Goal: Transaction & Acquisition: Book appointment/travel/reservation

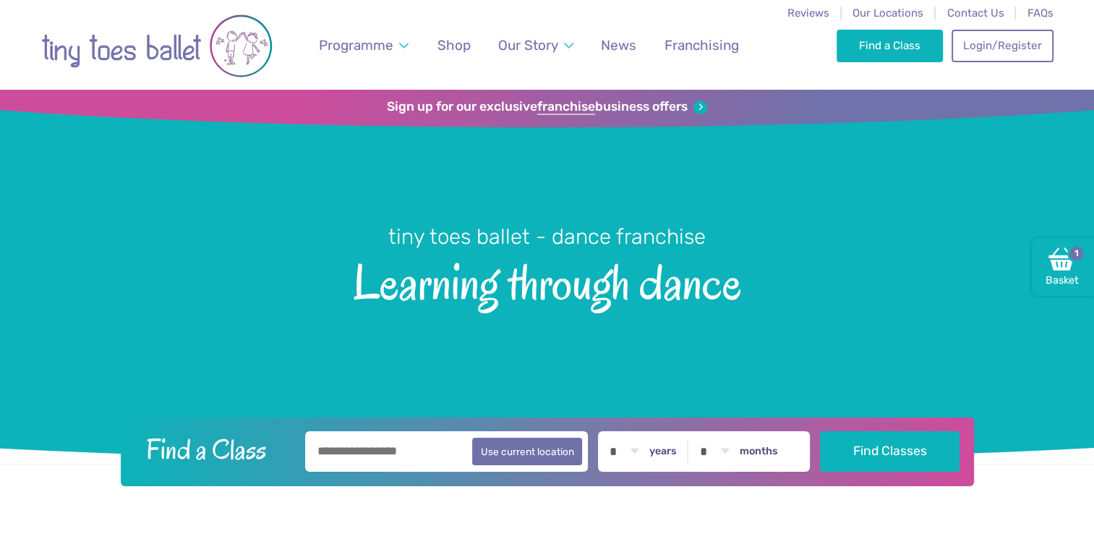
click at [871, 4] on div "Find a Class Login/Register 1" at bounding box center [945, 45] width 216 height 90
click at [871, 8] on span "Our Locations" at bounding box center [887, 13] width 71 height 13
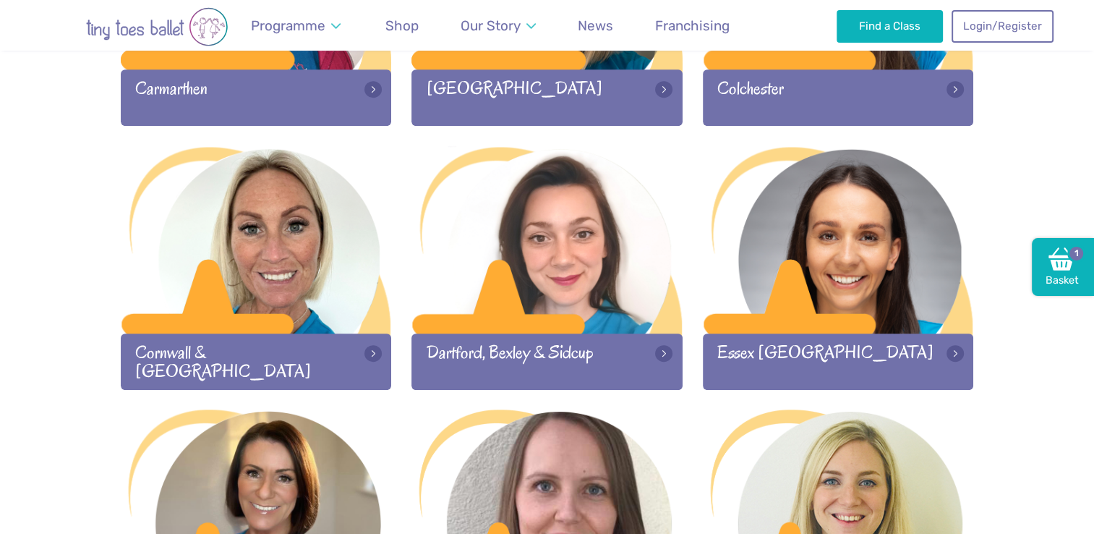
scroll to position [905, 0]
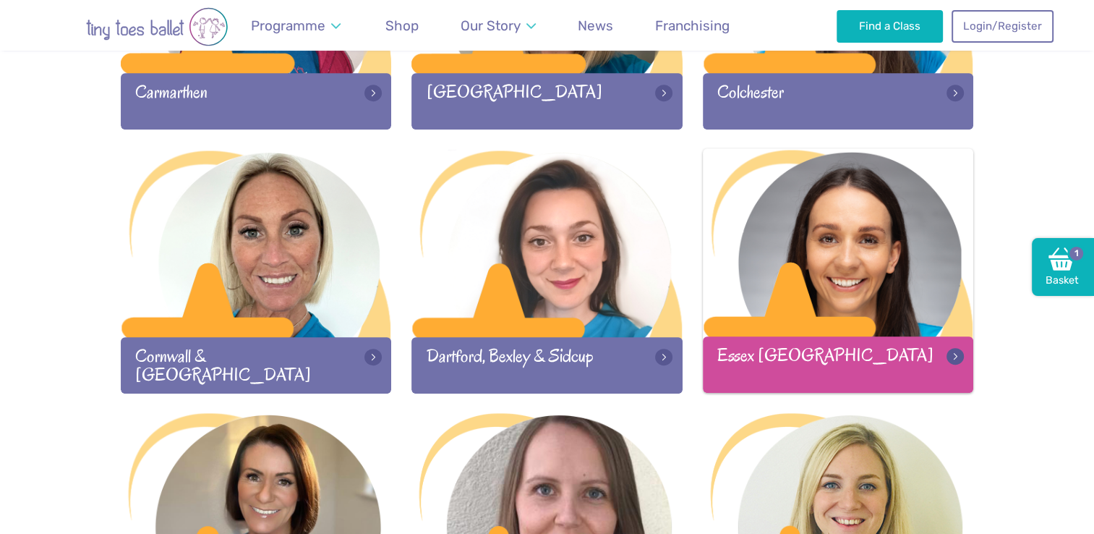
click at [824, 265] on div at bounding box center [838, 243] width 271 height 191
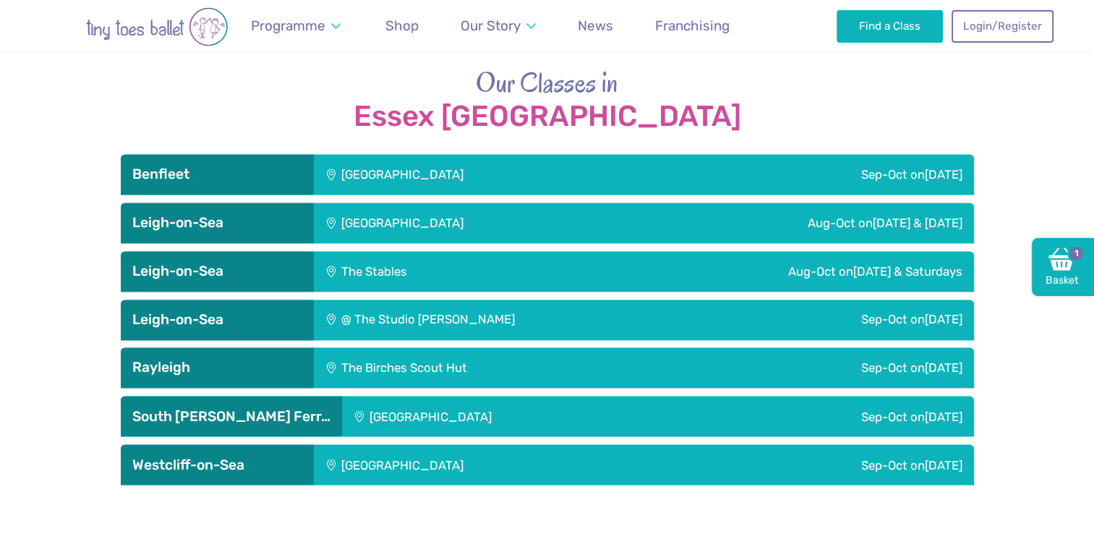
scroll to position [2317, 0]
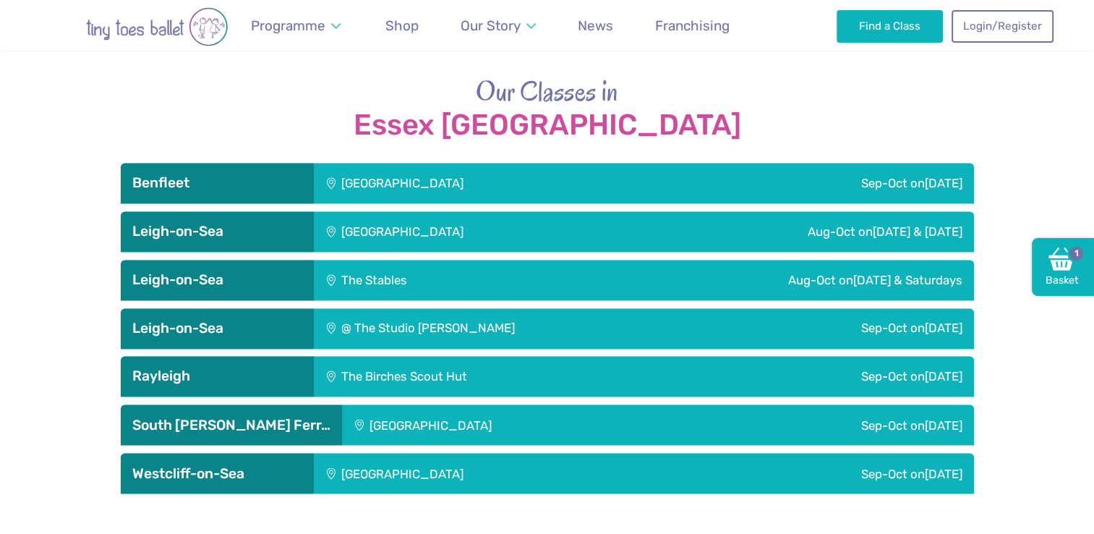
click at [467, 163] on div "St George's Church Hall" at bounding box center [500, 183] width 373 height 40
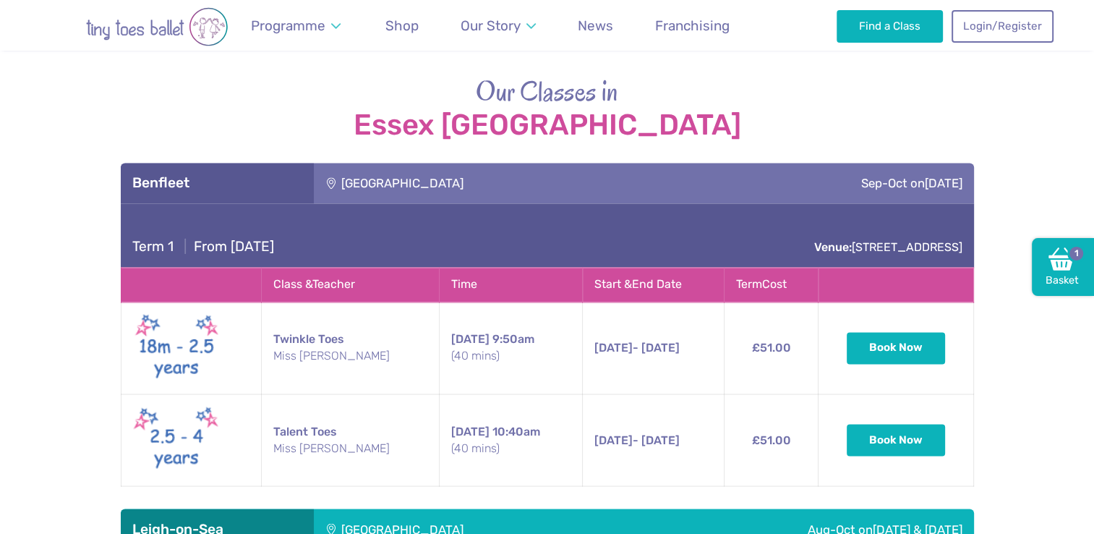
click at [662, 163] on div "St George's Church Hall" at bounding box center [500, 183] width 373 height 40
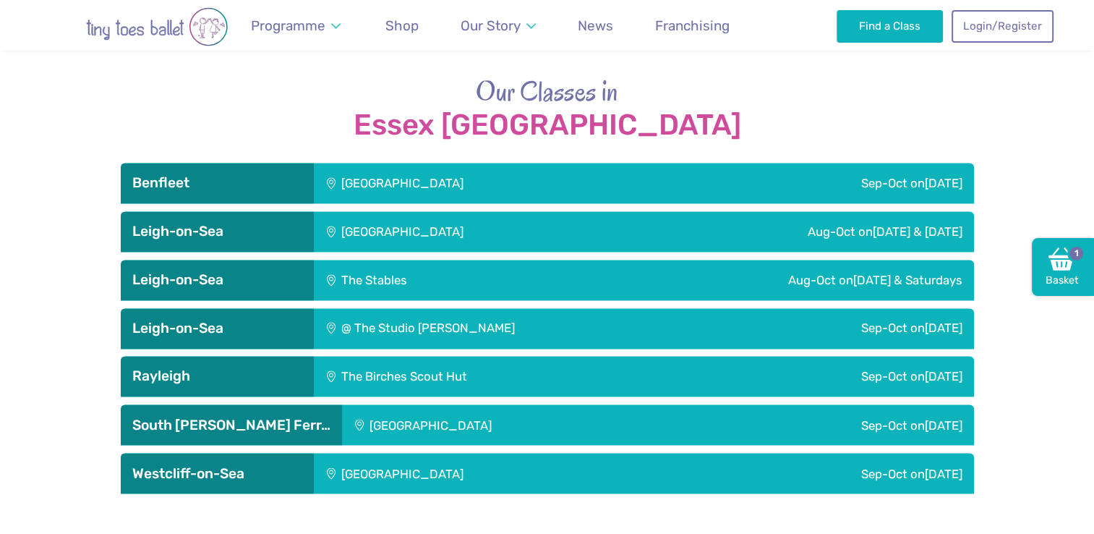
click at [647, 211] on div "Aug-Oct on Sunday & Saturday" at bounding box center [801, 231] width 346 height 40
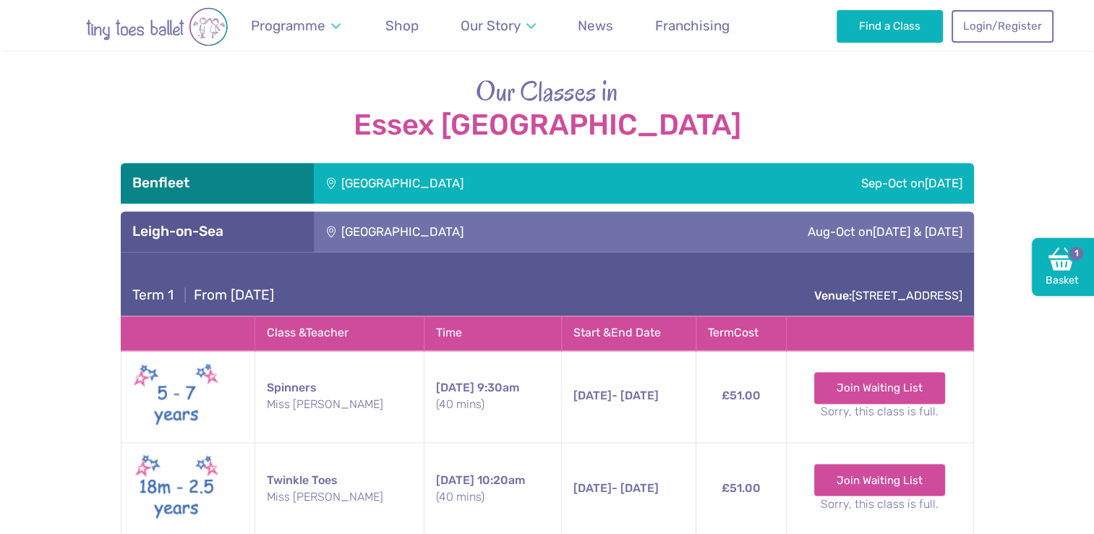
click at [647, 211] on div "Aug-Oct on Sunday & Saturday" at bounding box center [801, 231] width 346 height 40
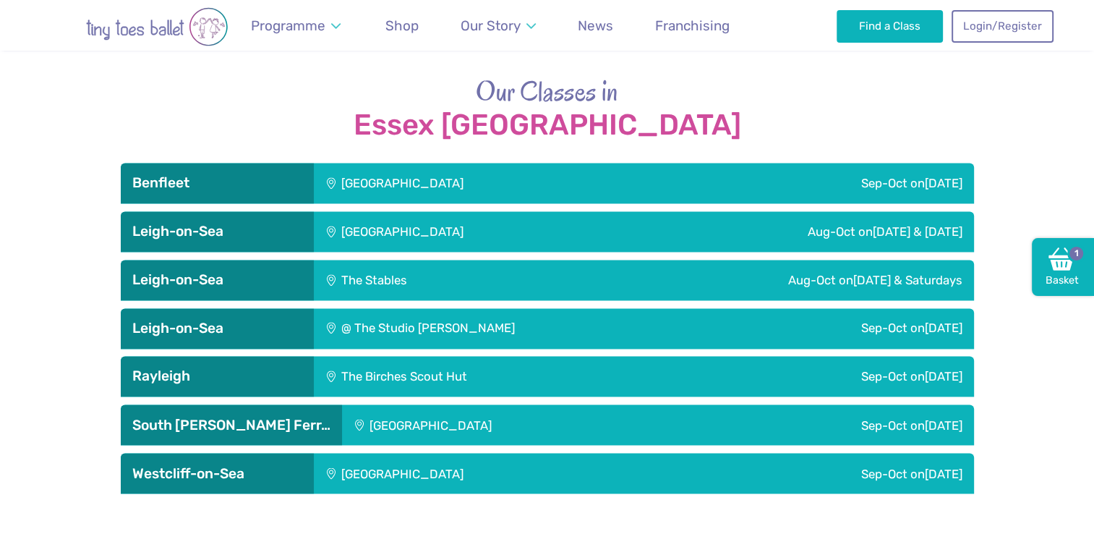
click at [654, 260] on div "Aug-Oct on Friday & Saturdays" at bounding box center [758, 280] width 430 height 40
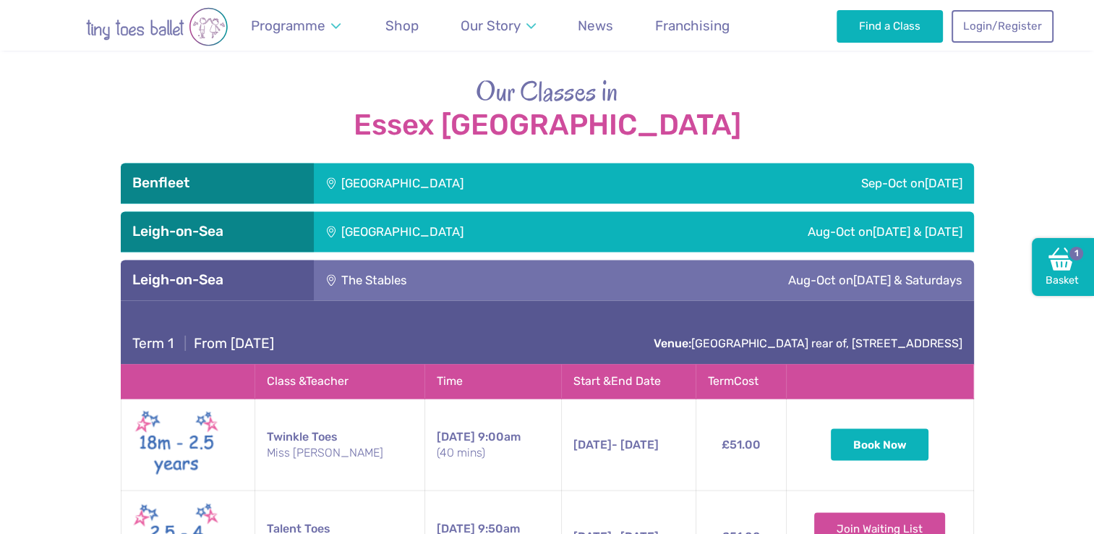
click at [654, 260] on div "Aug-Oct on Friday & Saturdays" at bounding box center [758, 280] width 430 height 40
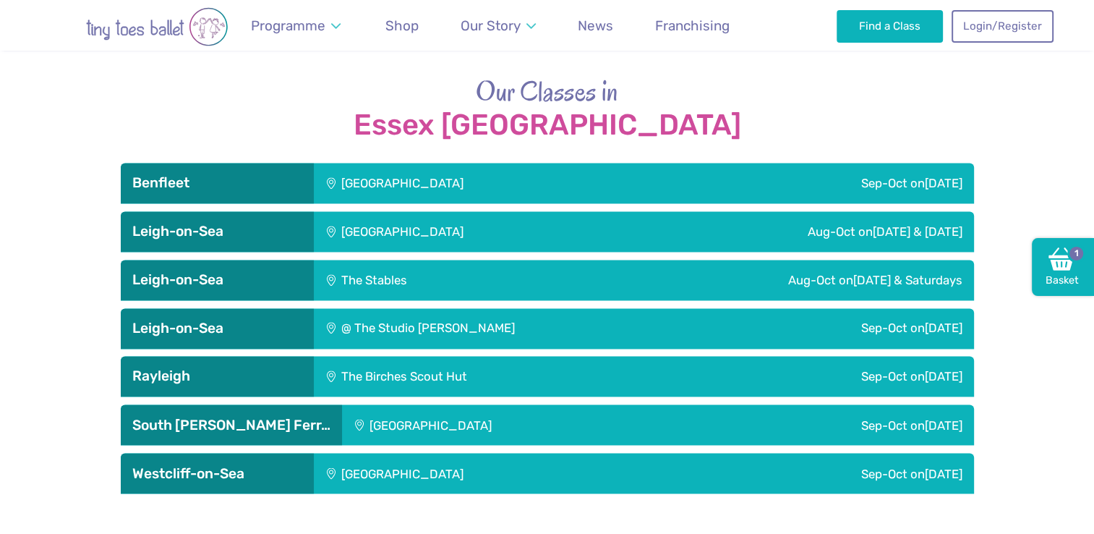
click at [629, 308] on div "@ The Studio Leigh" at bounding box center [522, 328] width 416 height 40
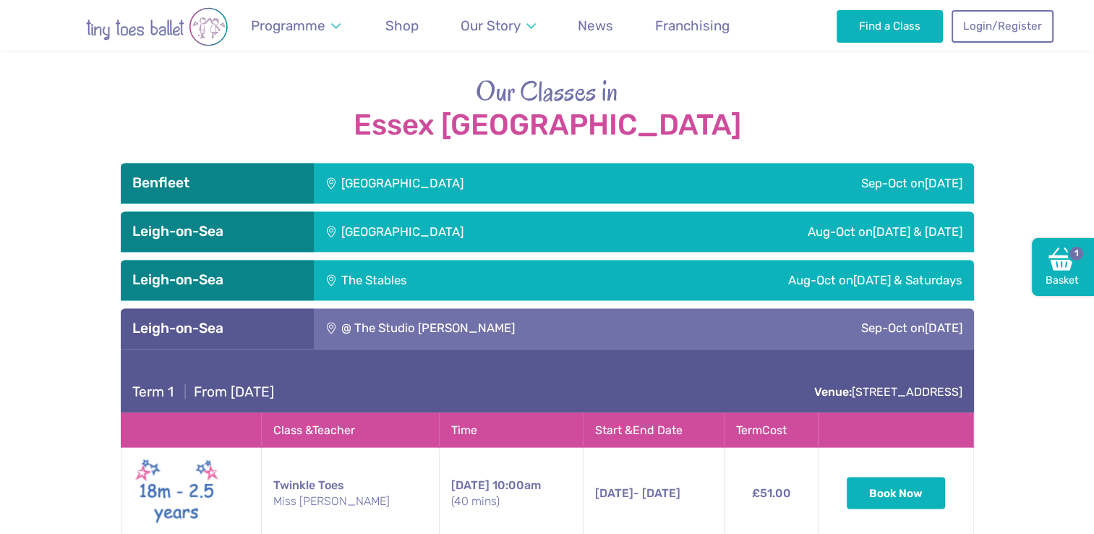
click at [629, 308] on div "@ The Studio Leigh" at bounding box center [522, 328] width 416 height 40
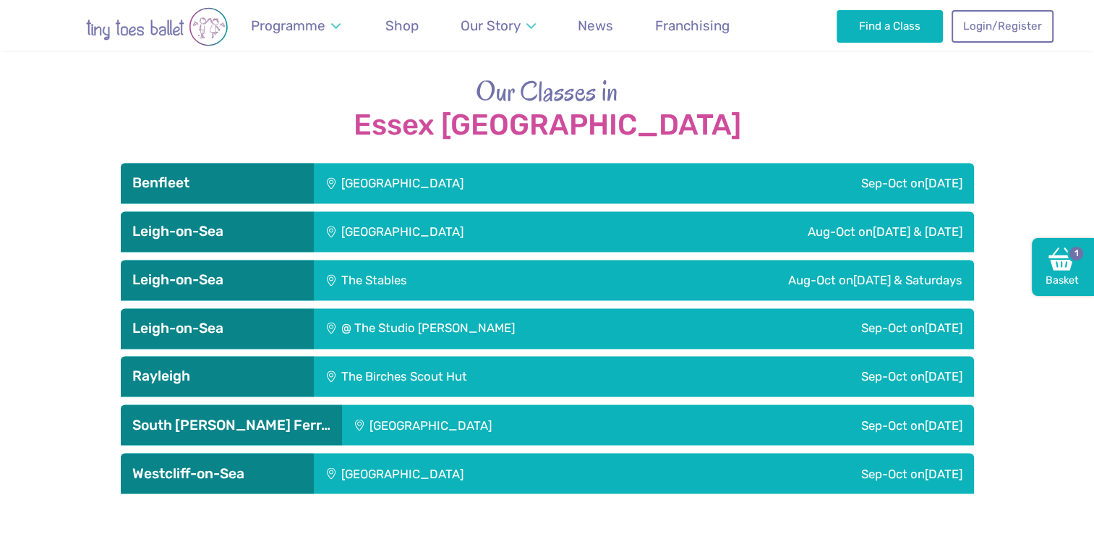
click at [591, 356] on div "The Birches Scout Hut" at bounding box center [502, 376] width 377 height 40
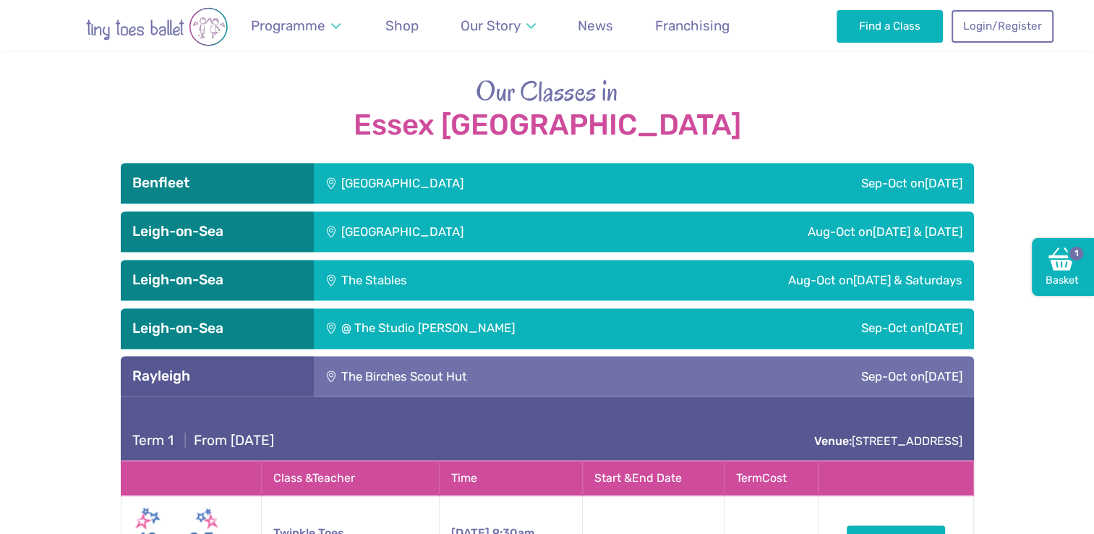
click at [730, 308] on div "Sep-Oct on Thursday" at bounding box center [851, 328] width 243 height 40
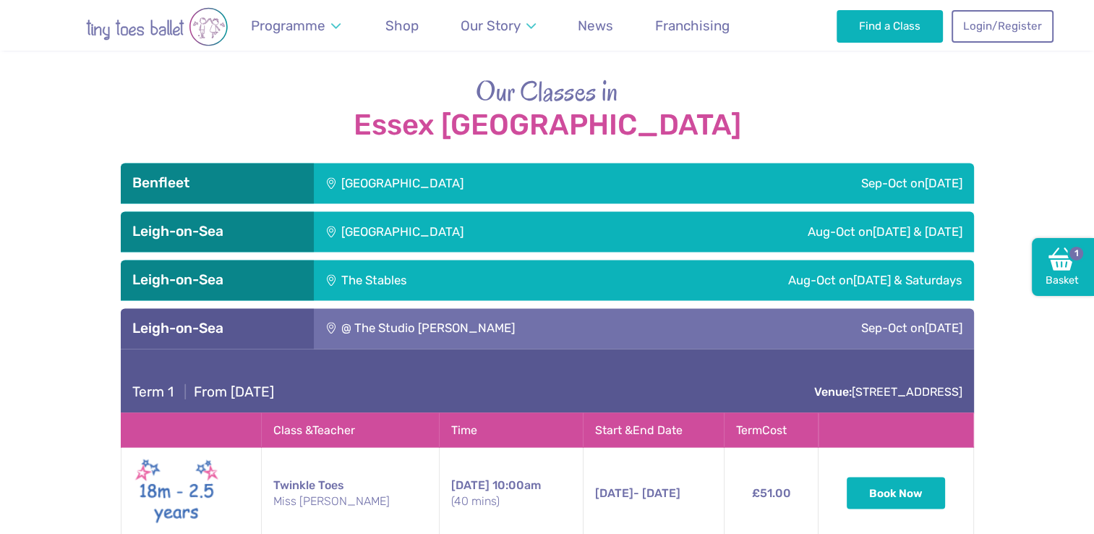
click at [730, 308] on div "Sep-Oct on Thursday" at bounding box center [851, 328] width 243 height 40
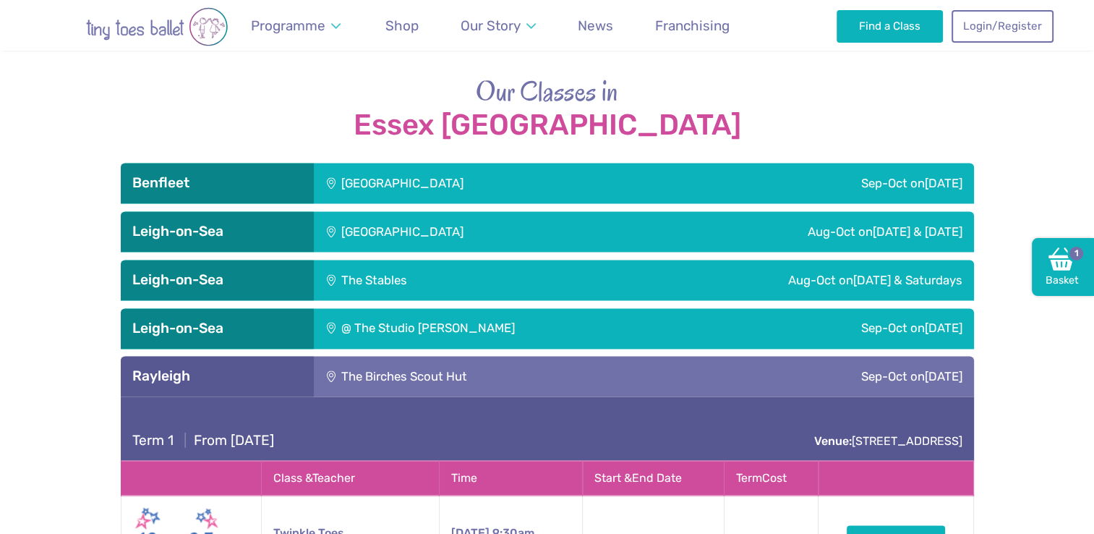
click at [641, 308] on div "@ The Studio Leigh" at bounding box center [522, 328] width 416 height 40
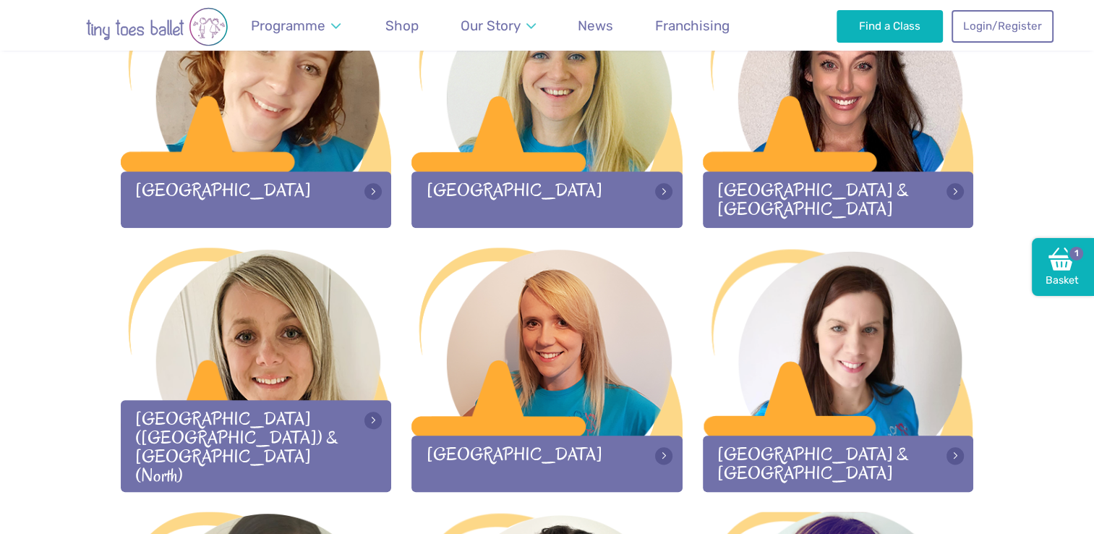
scroll to position [1649, 0]
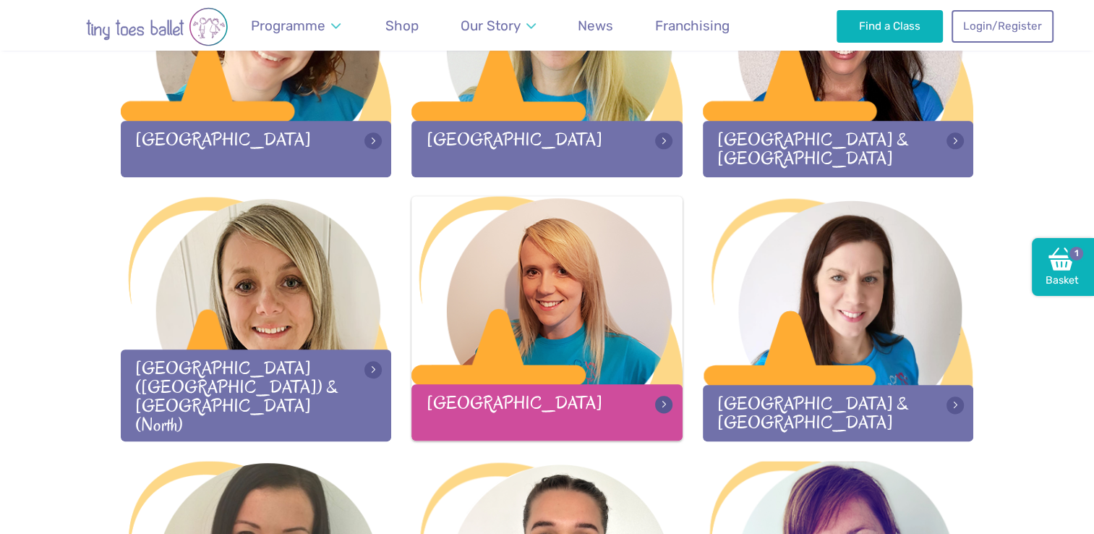
click at [567, 311] on div at bounding box center [546, 291] width 271 height 191
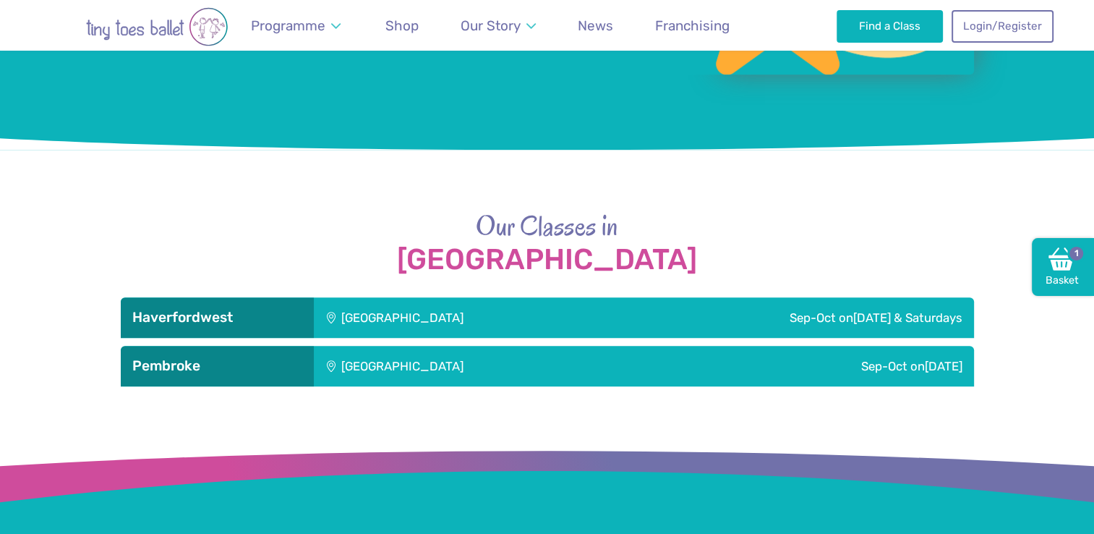
scroll to position [1443, 0]
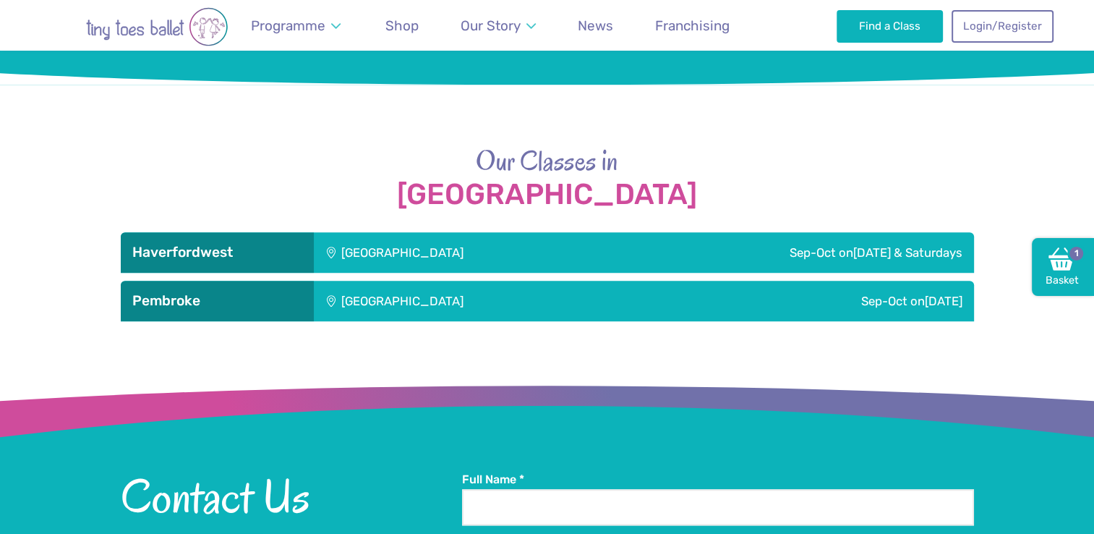
click at [770, 249] on div "Sep-Oct on Friday & Saturdays" at bounding box center [793, 252] width 362 height 40
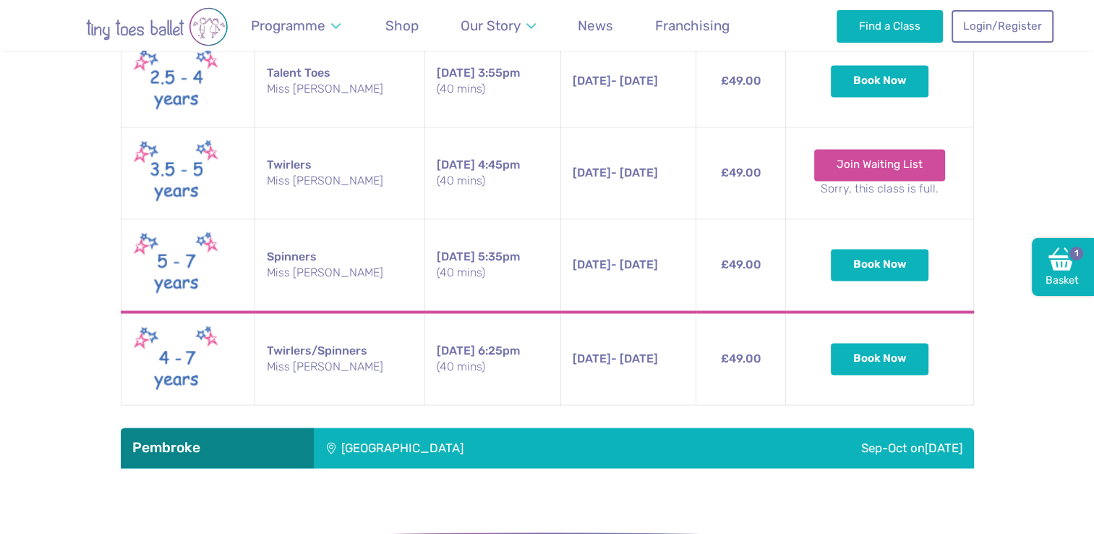
scroll to position [2071, 0]
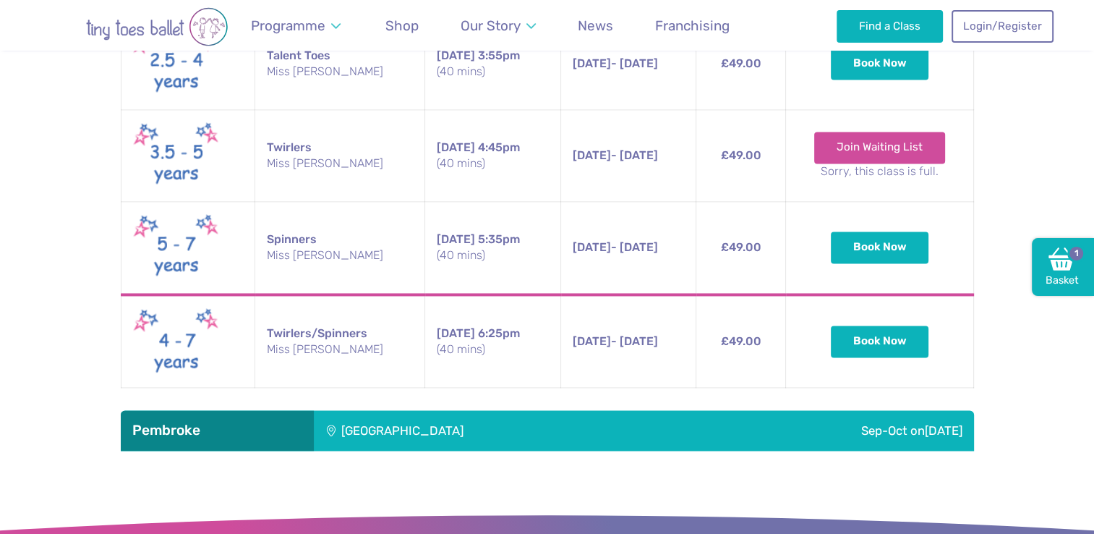
click at [759, 421] on div "Sep-Oct on Saturday" at bounding box center [830, 430] width 287 height 40
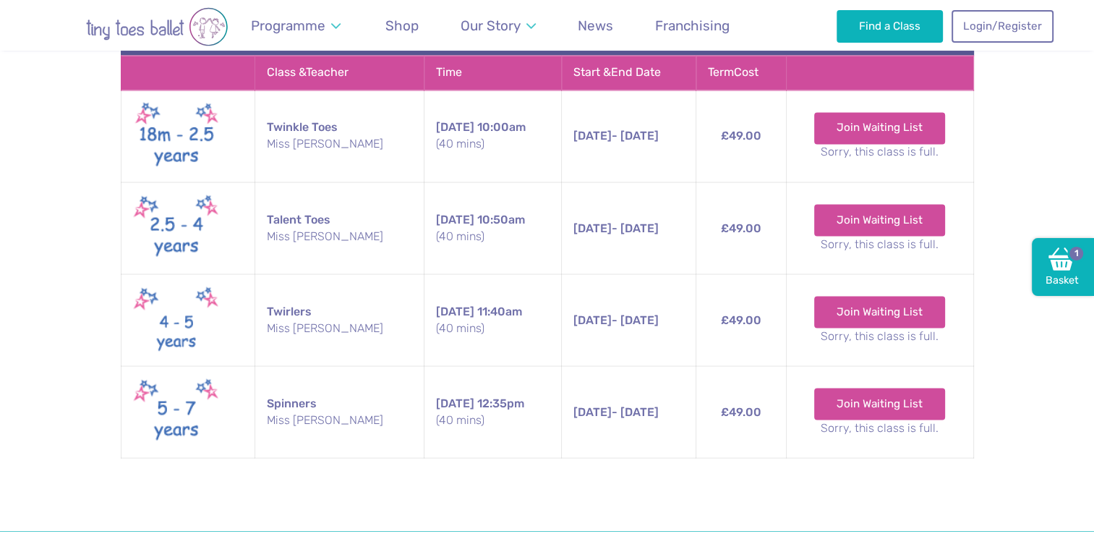
scroll to position [2539, 0]
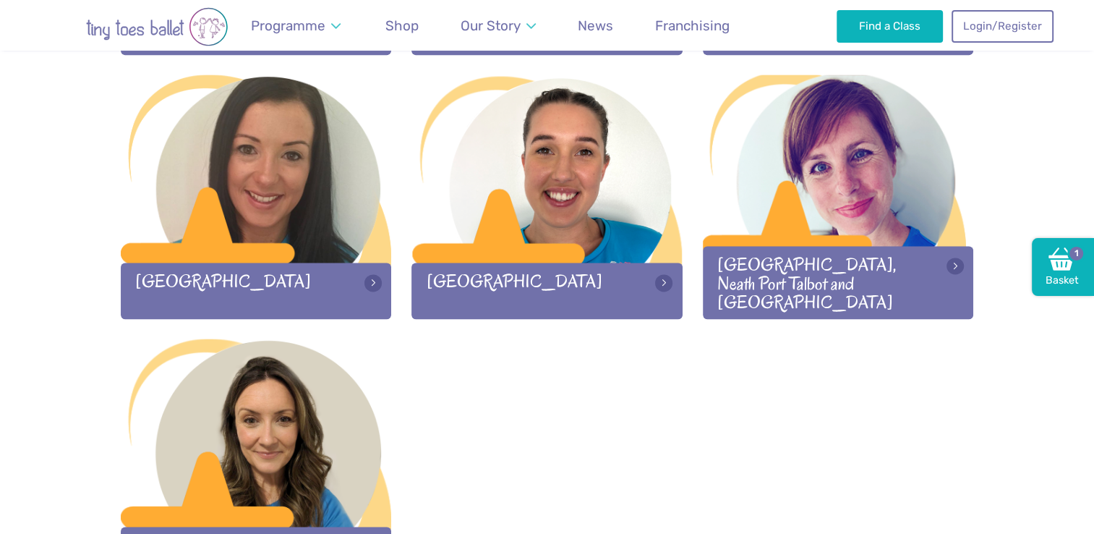
scroll to position [2027, 0]
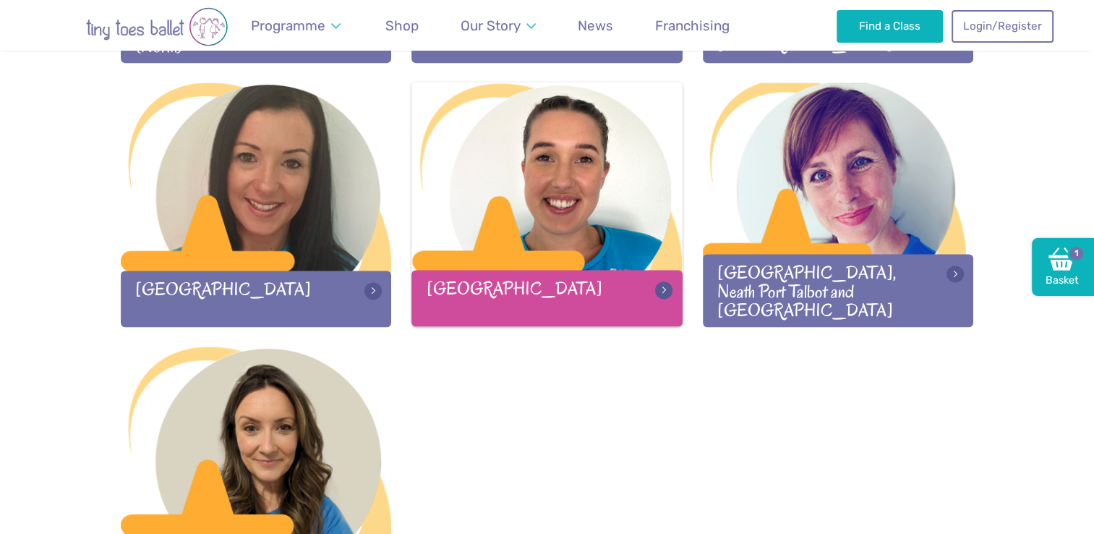
click at [623, 255] on div at bounding box center [546, 177] width 271 height 191
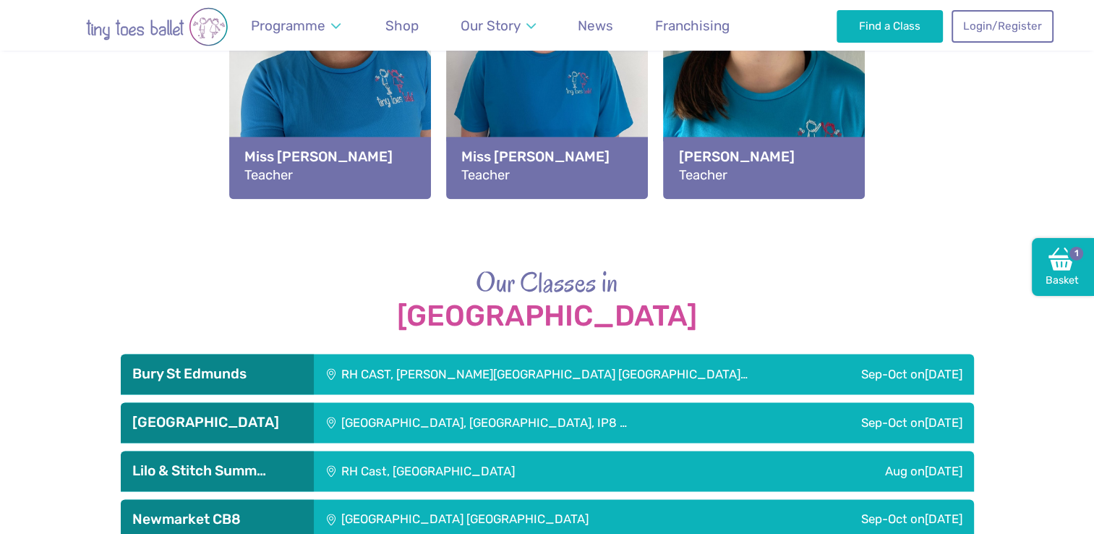
scroll to position [2009, 0]
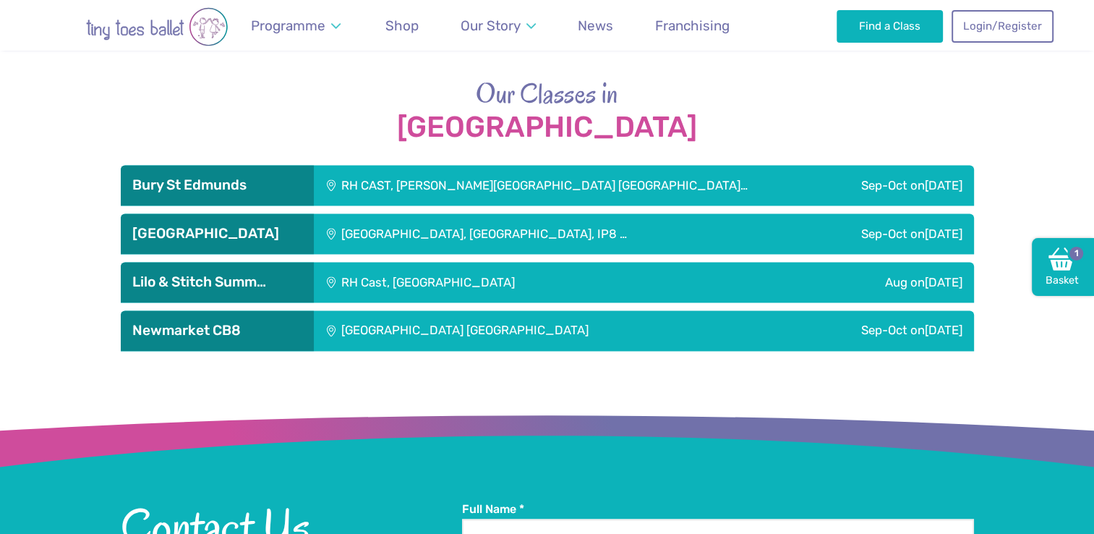
click at [804, 236] on div "Sep-Oct [DATE]" at bounding box center [882, 233] width 183 height 40
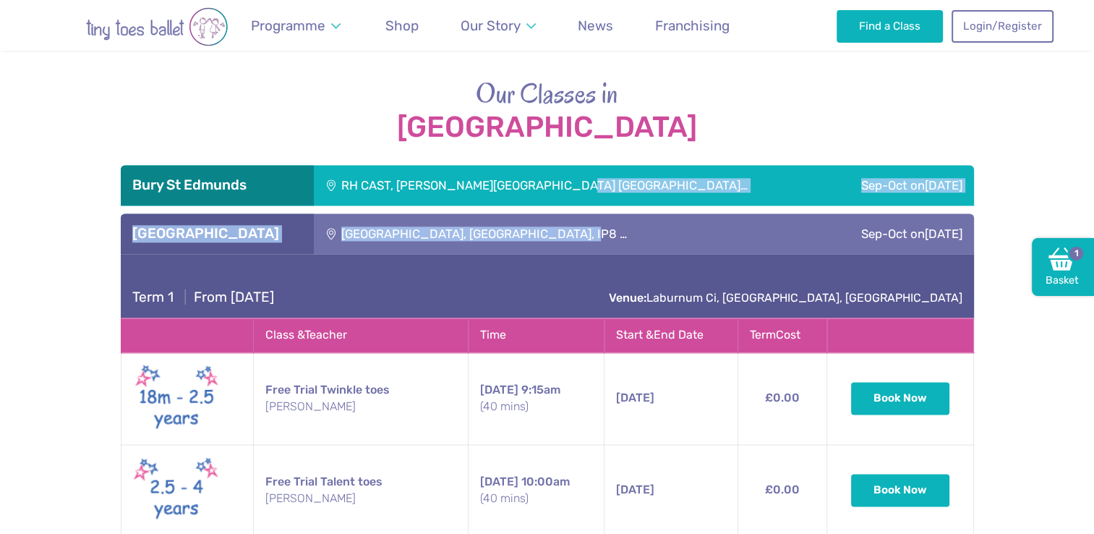
drag, startPoint x: 564, startPoint y: 189, endPoint x: 586, endPoint y: 231, distance: 46.9
click at [700, 184] on div "RH CAST, [PERSON_NAME][GEOGRAPHIC_DATA] [GEOGRAPHIC_DATA]…" at bounding box center [572, 185] width 516 height 40
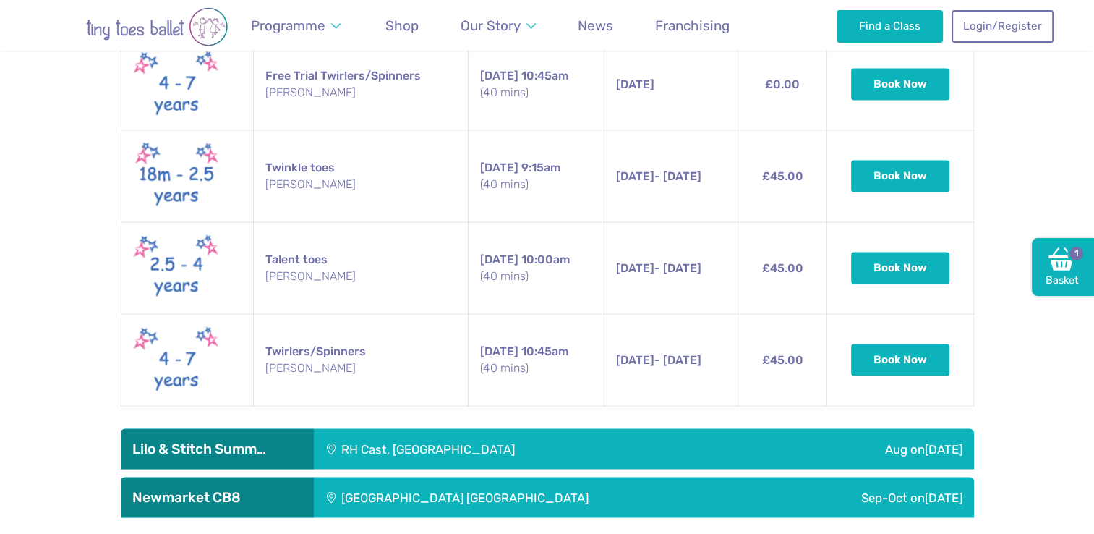
scroll to position [2946, 0]
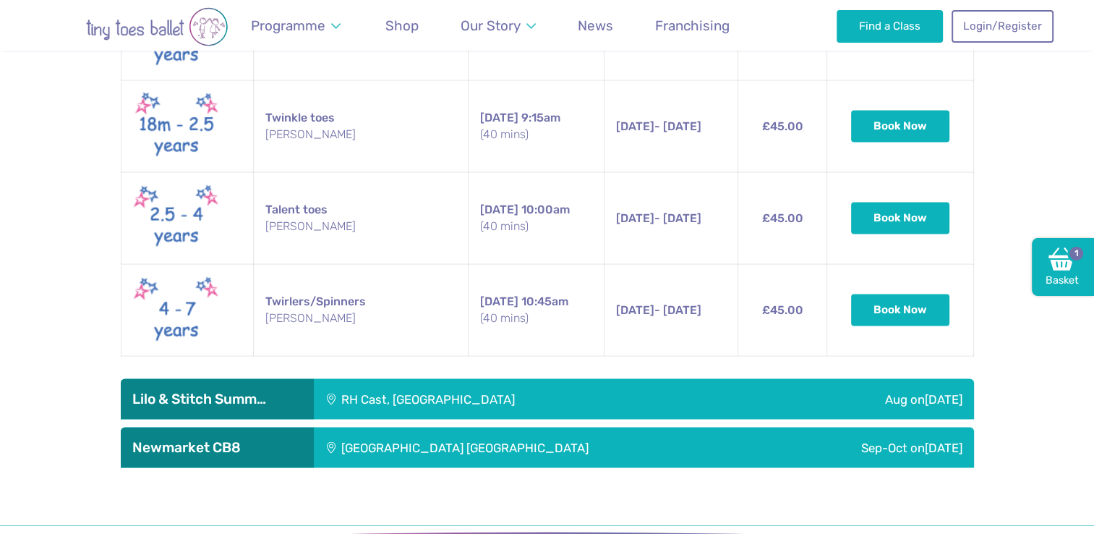
click at [693, 405] on div "RH Cast, [GEOGRAPHIC_DATA]" at bounding box center [538, 399] width 448 height 40
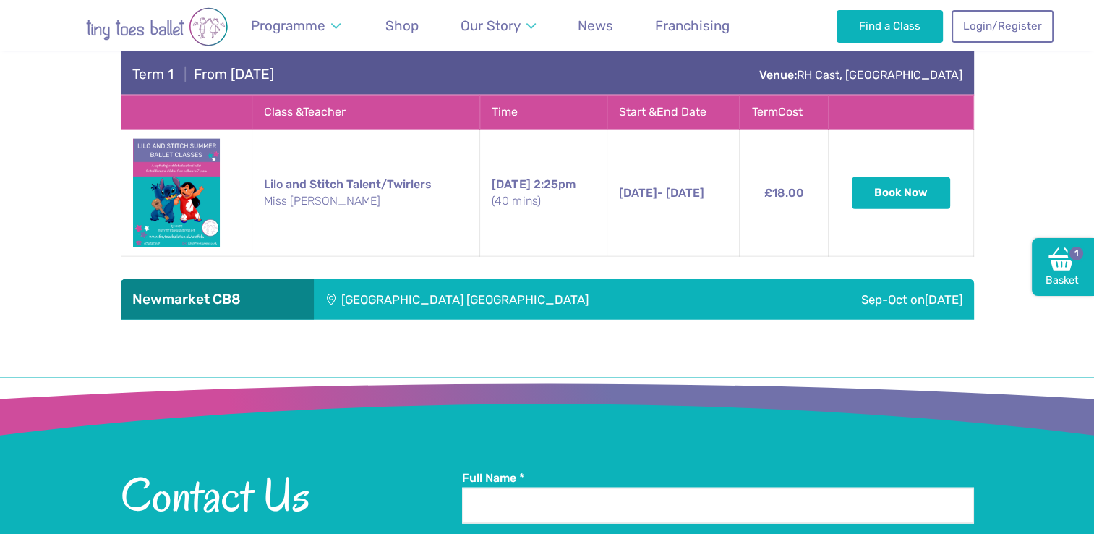
scroll to position [3340, 0]
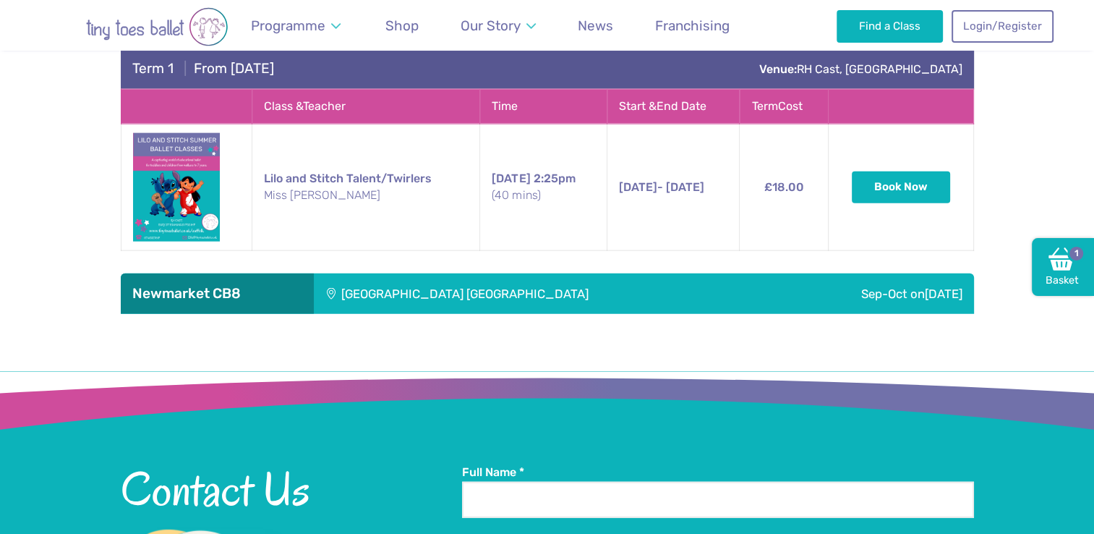
click at [774, 298] on div "Sep-Oct [DATE]" at bounding box center [874, 293] width 200 height 40
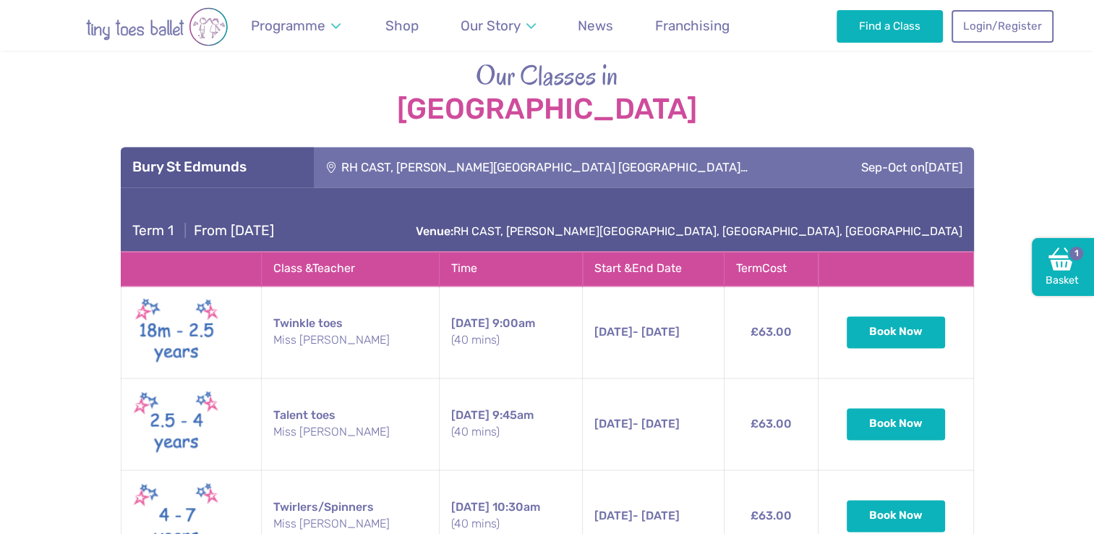
scroll to position [2034, 0]
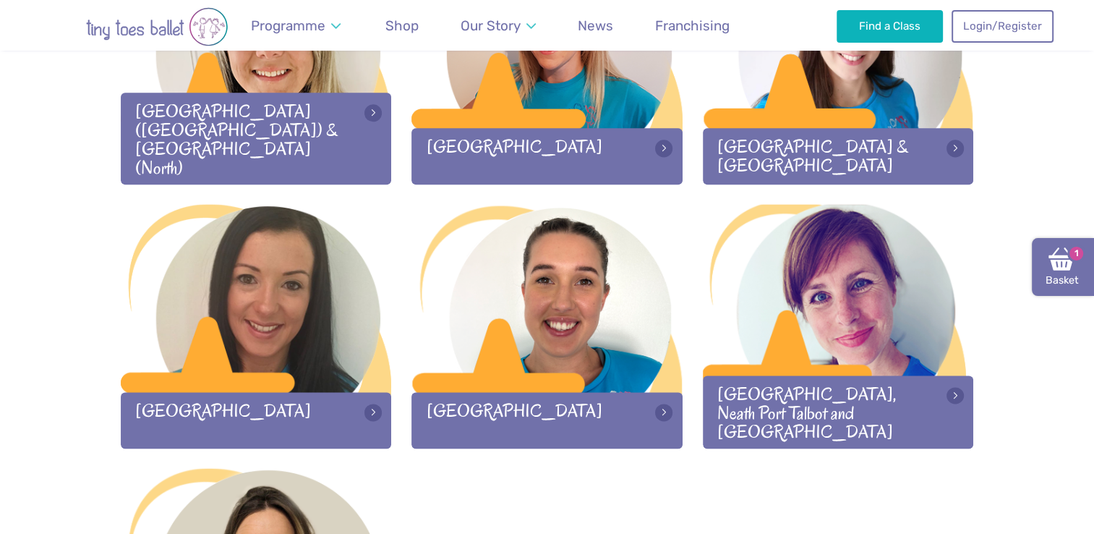
scroll to position [1892, 0]
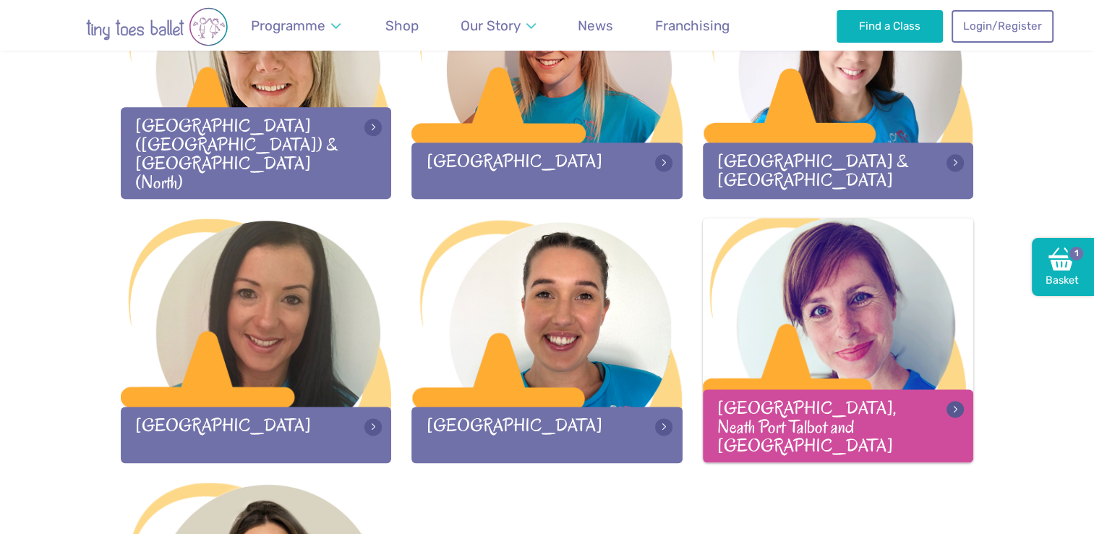
click at [832, 339] on div at bounding box center [838, 313] width 271 height 191
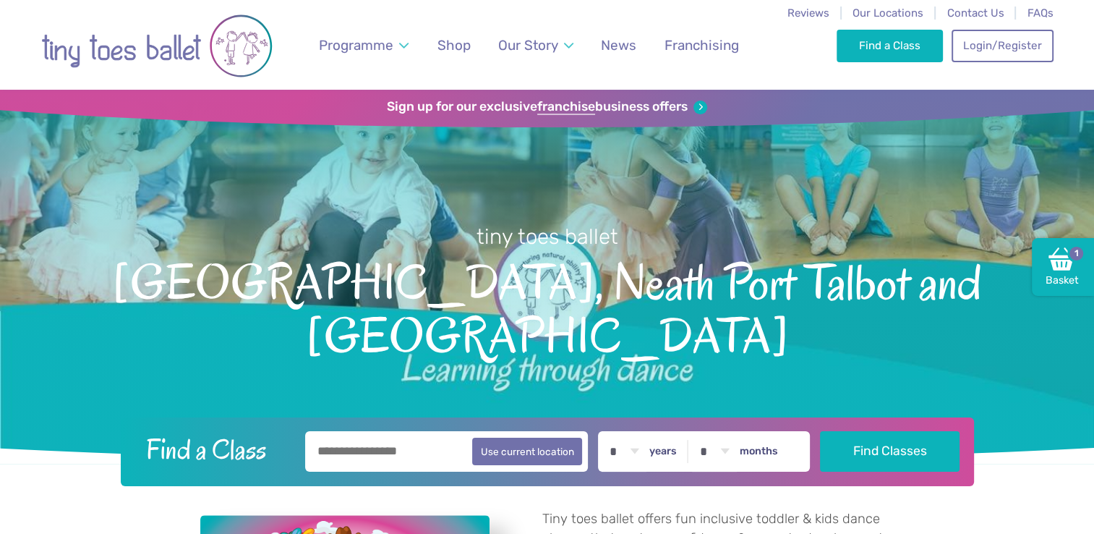
drag, startPoint x: 0, startPoint y: 0, endPoint x: 1077, endPoint y: 220, distance: 1098.8
click at [1035, 265] on link "Basket 1" at bounding box center [1063, 267] width 62 height 58
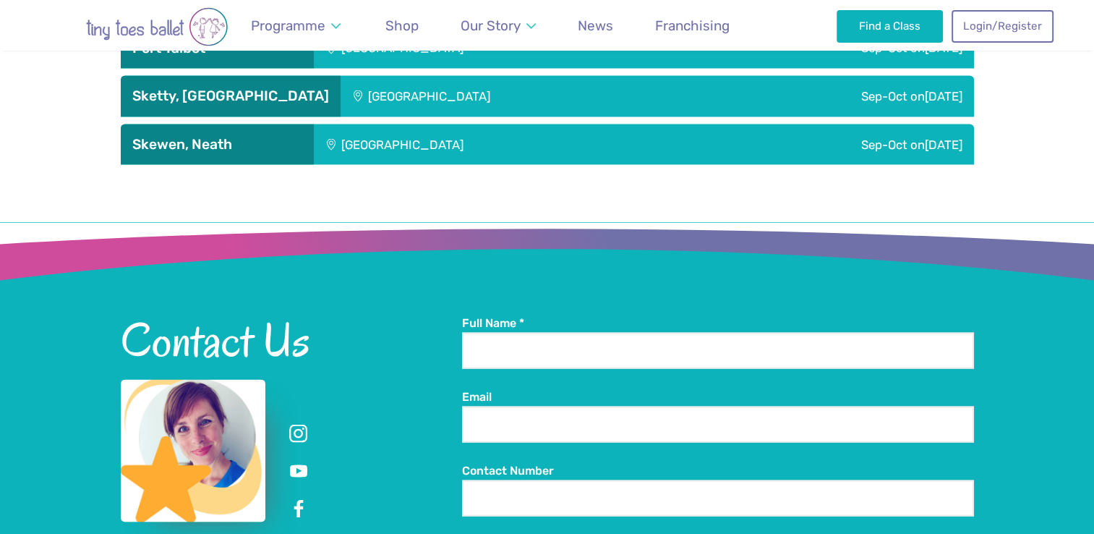
scroll to position [2693, 0]
